Goal: Task Accomplishment & Management: Complete application form

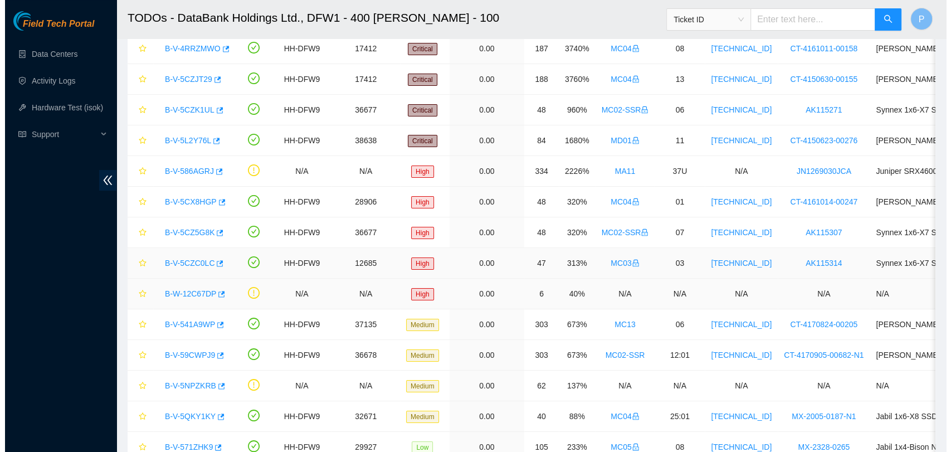
scroll to position [119, 0]
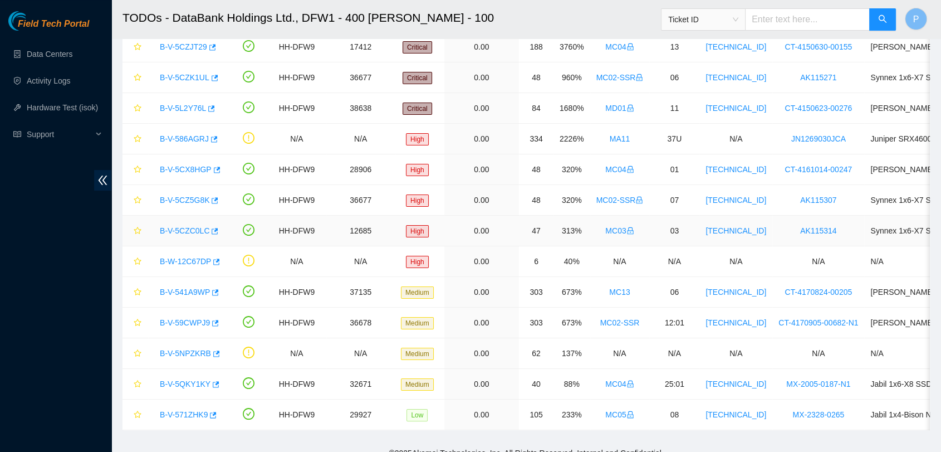
click at [197, 232] on link "B-V-5CZC0LC" at bounding box center [185, 230] width 50 height 9
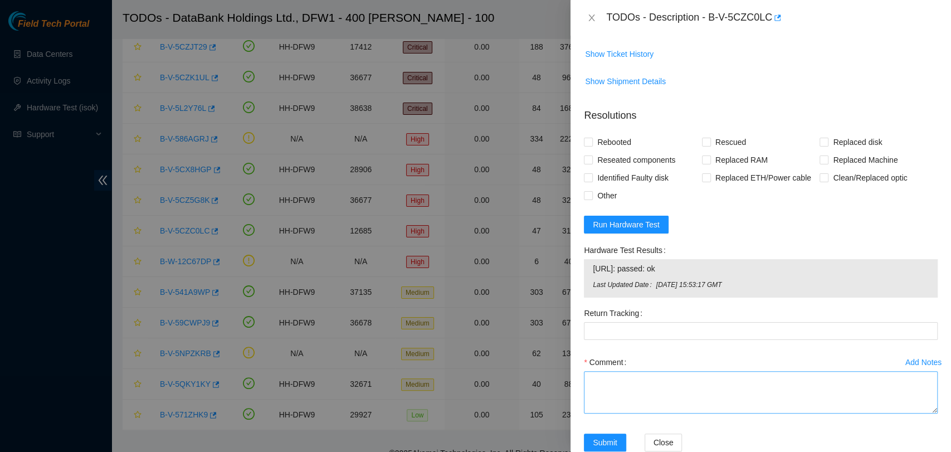
scroll to position [368, 0]
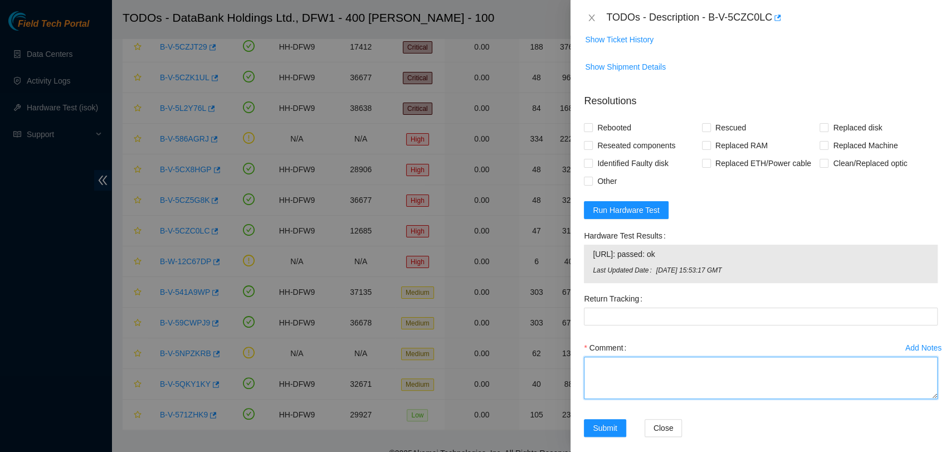
click at [685, 384] on textarea "Comment" at bounding box center [761, 377] width 354 height 42
paste textarea "- Request access: B-V-5TM1JTV - Nocc agent unlocked rids: [PERSON_NAME] - verif…"
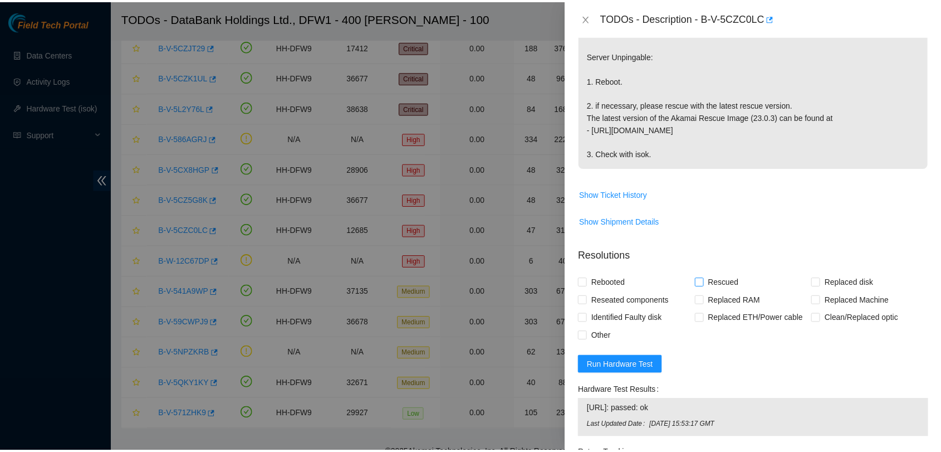
scroll to position [379, 0]
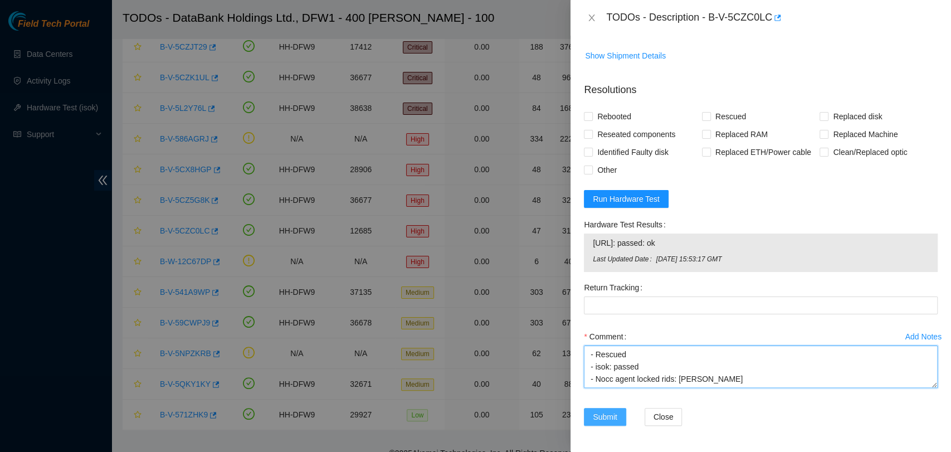
type textarea "- Request access: B-V-5TM1JTV - Nocc agent unlocked rids: [PERSON_NAME] - verif…"
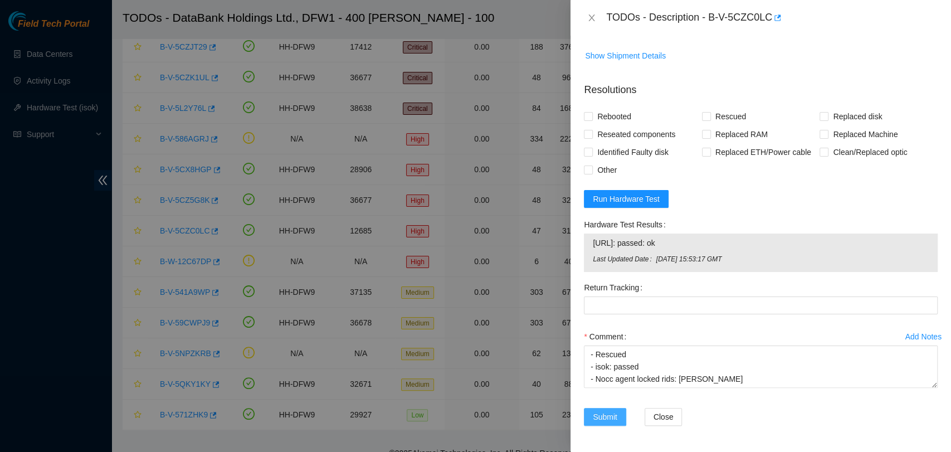
click at [612, 413] on span "Submit" at bounding box center [604, 416] width 25 height 12
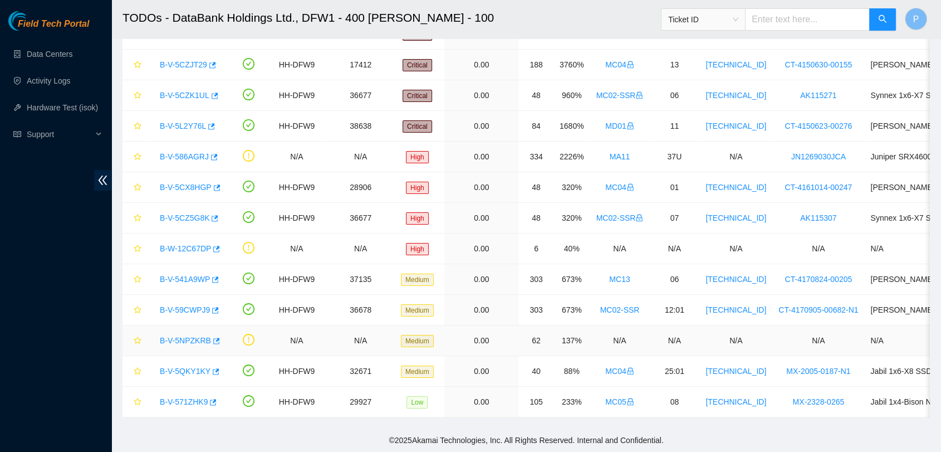
scroll to position [0, 0]
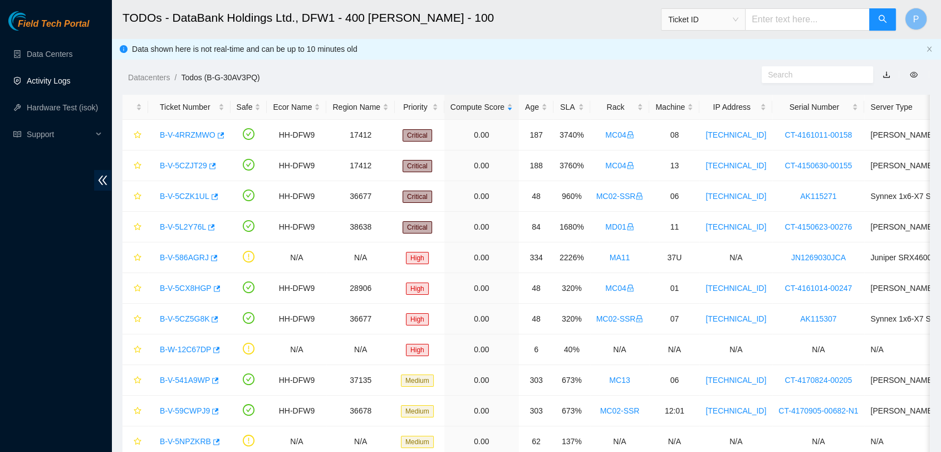
click at [40, 76] on link "Activity Logs" at bounding box center [49, 80] width 44 height 9
